Goal: Register for event/course

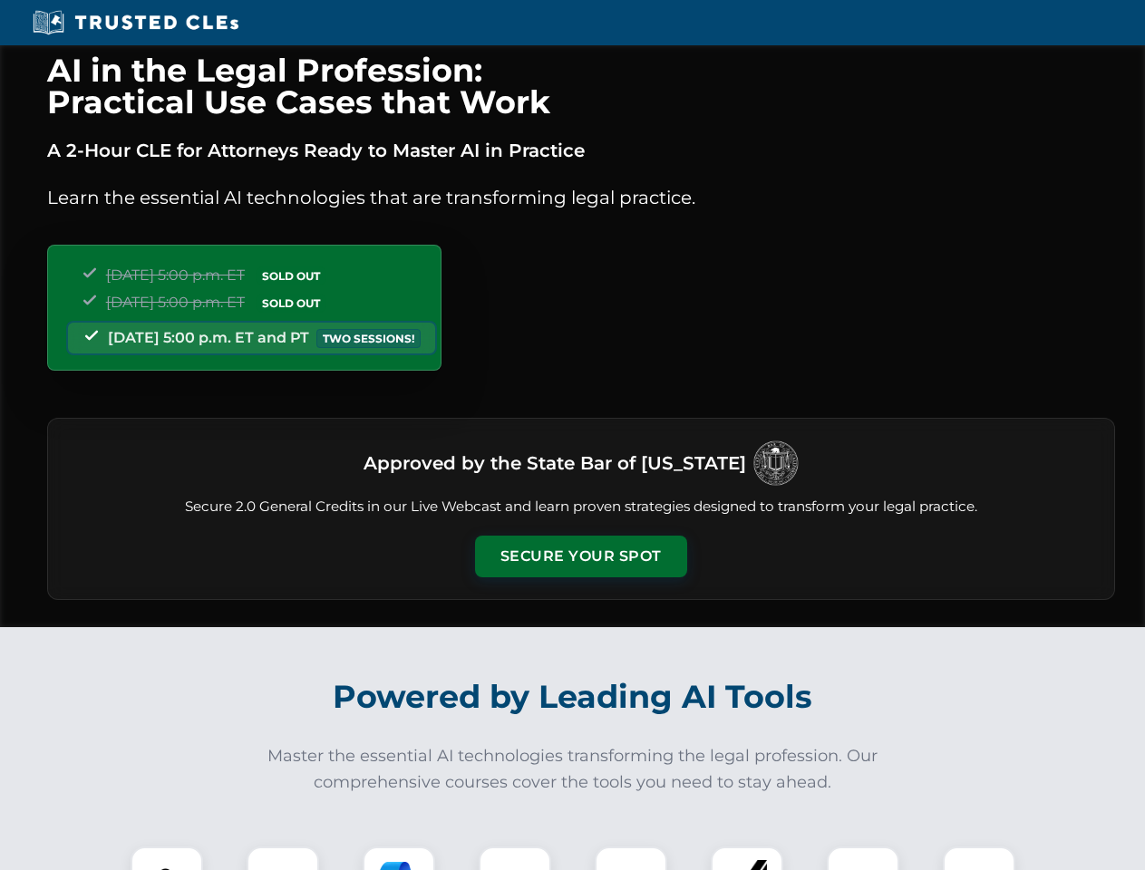
click at [580, 556] on button "Secure Your Spot" at bounding box center [581, 557] width 212 height 42
click at [167, 858] on img at bounding box center [166, 882] width 53 height 53
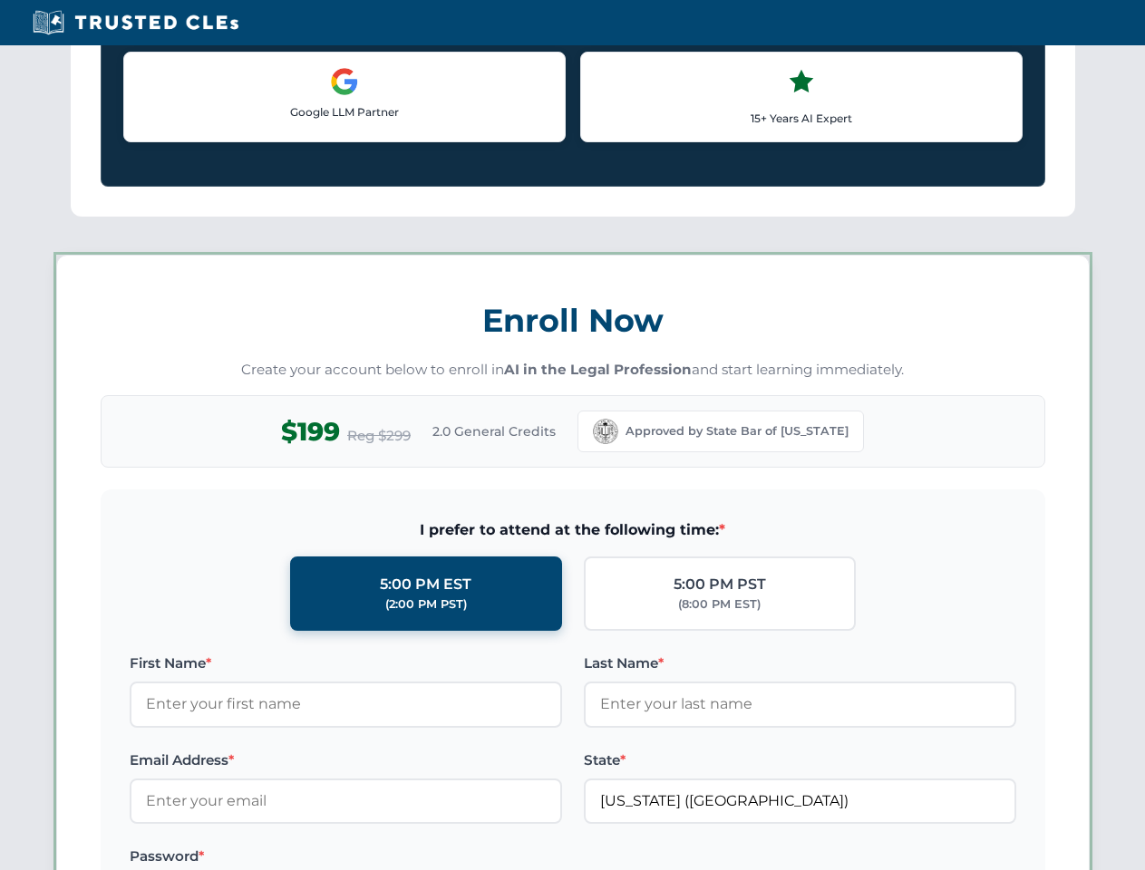
click at [399, 858] on label "Password *" at bounding box center [346, 857] width 432 height 22
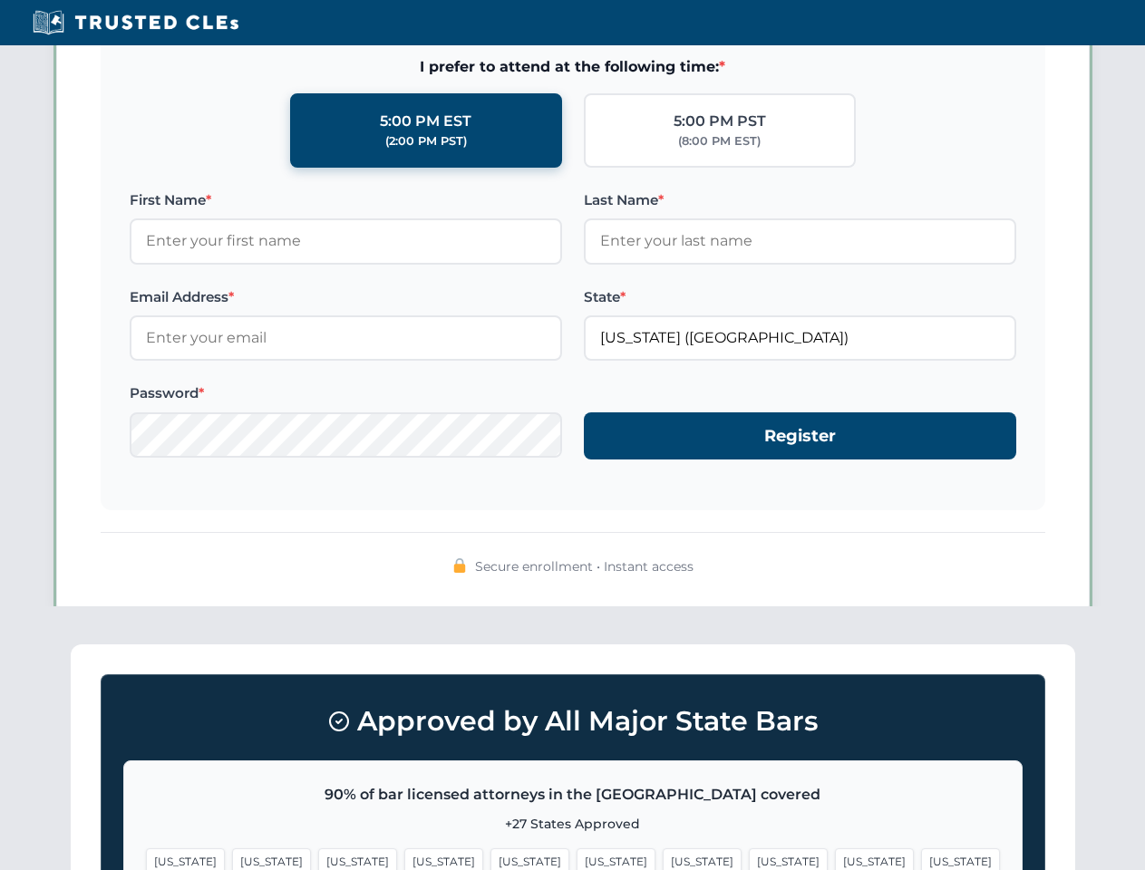
click at [835, 858] on span "[US_STATE]" at bounding box center [874, 861] width 79 height 26
